Goal: Task Accomplishment & Management: Manage account settings

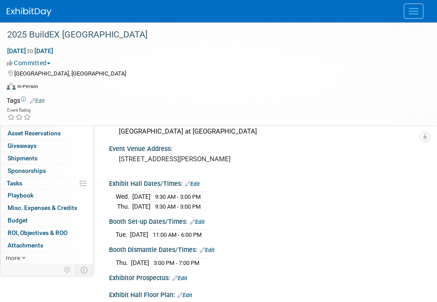
click at [37, 13] on img at bounding box center [29, 12] width 45 height 9
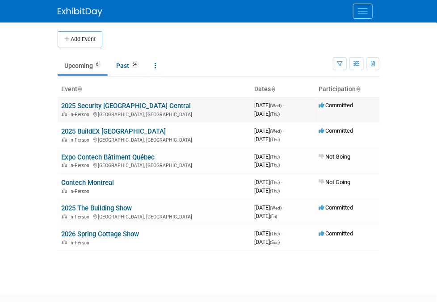
click at [74, 107] on link "2025 Security [GEOGRAPHIC_DATA] Central" at bounding box center [126, 106] width 130 height 8
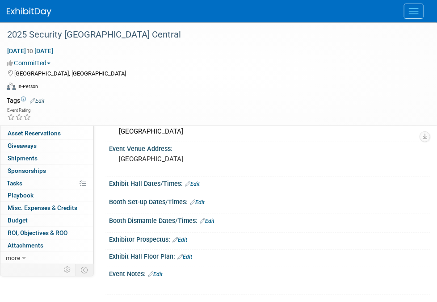
click at [34, 97] on link "Booth" at bounding box center [46, 96] width 93 height 12
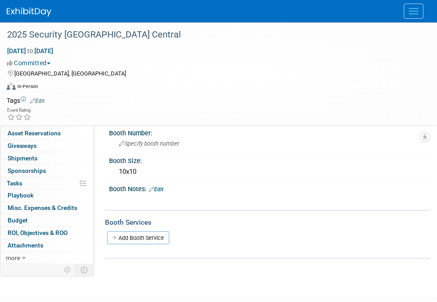
click at [38, 82] on span "Event Information" at bounding box center [33, 83] width 50 height 7
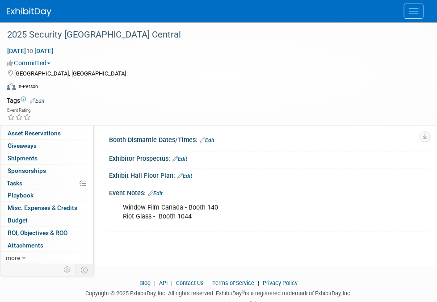
scroll to position [89, 0]
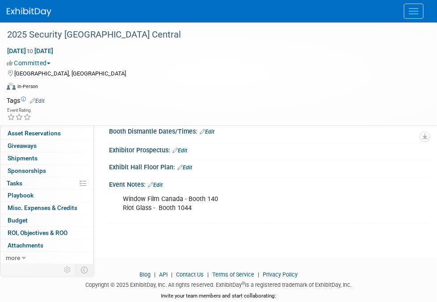
click at [184, 149] on link "Edit" at bounding box center [179, 150] width 15 height 6
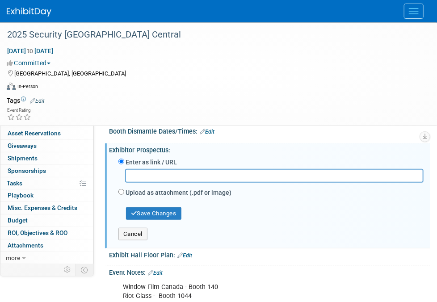
click at [165, 172] on input "text" at bounding box center [274, 176] width 298 height 14
type input "https://securitycanada.com/exhibit-conf/central/exhibitor-kit/"
click at [156, 211] on button "Save Changes" at bounding box center [153, 213] width 55 height 13
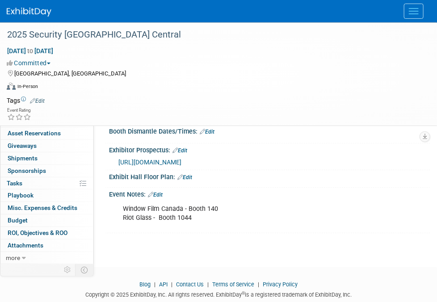
click at [80, 8] on div at bounding box center [219, 11] width 424 height 22
